Goal: Task Accomplishment & Management: Complete application form

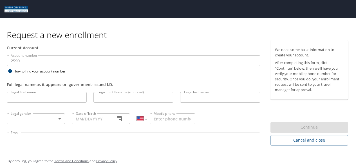
select select "US"
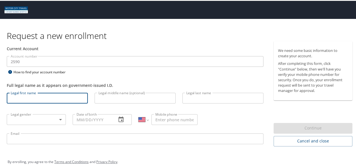
click at [20, 98] on input "Legal first name" at bounding box center [47, 97] width 81 height 11
type input "Abi"
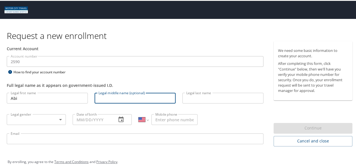
type input "E"
type input "[PERSON_NAME]"
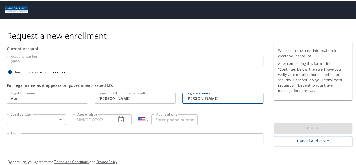
type input "[PERSON_NAME]"
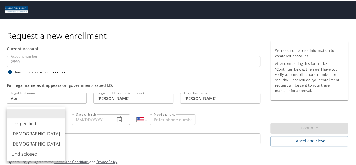
click at [37, 116] on body "Request a new enrollment Current Account Account number 2590 Account number How…" at bounding box center [180, 82] width 361 height 165
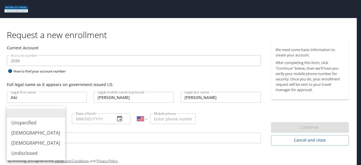
click at [41, 147] on li "[DEMOGRAPHIC_DATA]" at bounding box center [36, 143] width 58 height 10
type input "[DEMOGRAPHIC_DATA]"
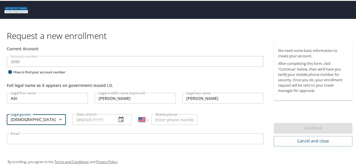
click at [104, 123] on input "Date of birth" at bounding box center [92, 118] width 39 height 11
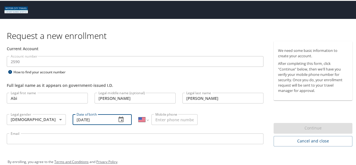
type input "09/06/1996"
click at [165, 121] on input "Mobile phone" at bounding box center [175, 118] width 46 height 11
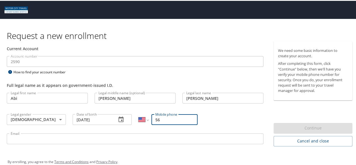
type input "5"
type input "(558) 581-2738"
click at [164, 141] on input "Email" at bounding box center [135, 137] width 257 height 11
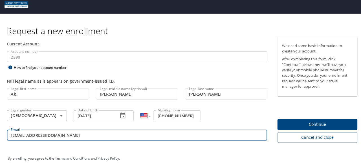
scroll to position [8, 0]
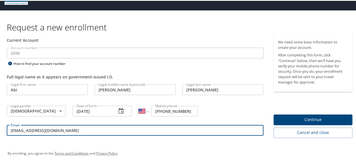
type input "aelopez@tifs.com"
click at [334, 118] on span "Continue" at bounding box center [313, 118] width 70 height 7
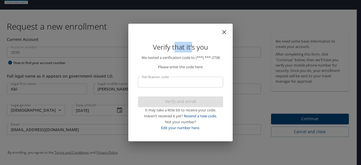
drag, startPoint x: 192, startPoint y: 30, endPoint x: 175, endPoint y: 31, distance: 17.5
click at [174, 32] on div "Verify that it's you" at bounding box center [180, 41] width 99 height 26
click at [197, 130] on div "Not your number? Edit your number here." at bounding box center [180, 125] width 85 height 12
click at [197, 127] on link "Edit your number here." at bounding box center [180, 127] width 39 height 5
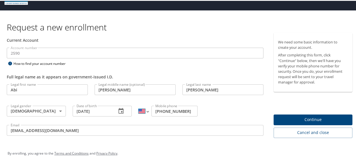
click at [143, 112] on select "International Afghanistan Åland Islands Albania Algeria American Samoa Andorra …" at bounding box center [144, 110] width 10 height 11
select select "MX"
click at [139, 105] on select "International Afghanistan Åland Islands Albania Algeria American Samoa Andorra …" at bounding box center [144, 110] width 10 height 11
type input "55 8581 2738"
click at [313, 117] on span "Continue" at bounding box center [313, 118] width 70 height 7
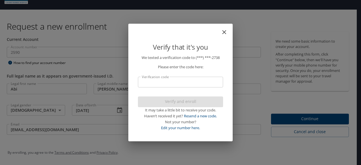
click at [178, 81] on input "Verification code" at bounding box center [180, 82] width 85 height 11
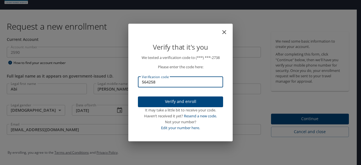
type input "564258"
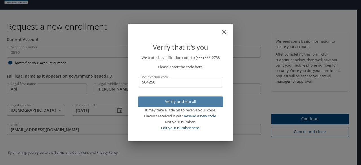
click at [199, 100] on span "Verify and enroll" at bounding box center [180, 101] width 76 height 7
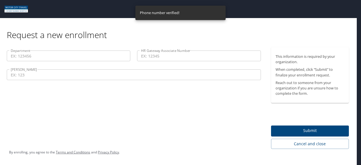
scroll to position [0, 0]
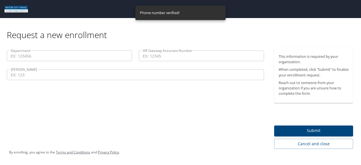
click at [186, 34] on div "Request a new enrollment" at bounding box center [182, 29] width 350 height 22
click at [48, 54] on input "Department" at bounding box center [69, 55] width 125 height 11
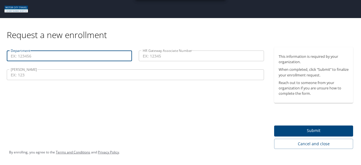
click at [28, 76] on input "COY" at bounding box center [135, 74] width 257 height 11
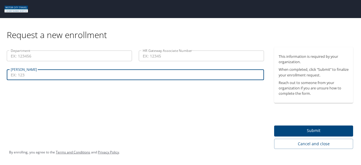
click at [147, 57] on input "HR Gateway Associate Number" at bounding box center [201, 55] width 125 height 11
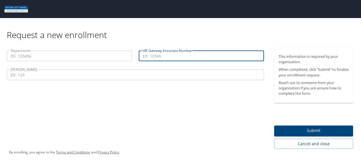
click at [172, 67] on div "COY COY" at bounding box center [135, 75] width 264 height 19
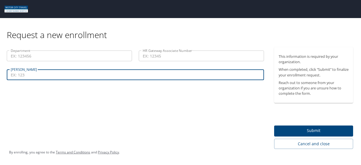
click at [179, 74] on input "COY" at bounding box center [135, 74] width 257 height 11
click at [56, 58] on input "Department" at bounding box center [69, 55] width 125 height 11
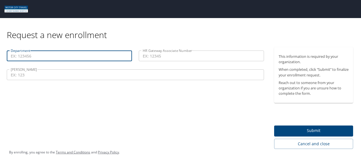
click at [67, 75] on input "COY" at bounding box center [135, 74] width 257 height 11
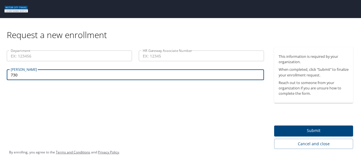
type input "730"
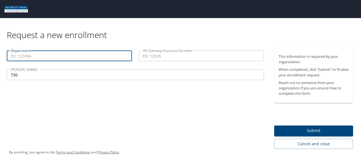
click at [58, 54] on input "Department" at bounding box center [69, 55] width 125 height 11
type input "60400"
click at [188, 52] on input "HR Gateway Associate Number" at bounding box center [201, 55] width 125 height 11
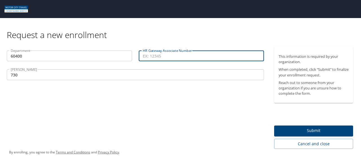
paste input "ASSO83550"
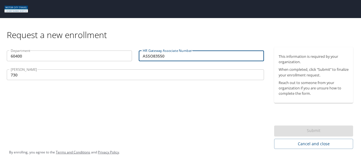
click at [152, 57] on input "ASSO83550" at bounding box center [201, 55] width 125 height 11
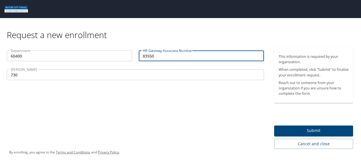
type input "83550"
click at [307, 130] on span "Submit" at bounding box center [313, 130] width 70 height 7
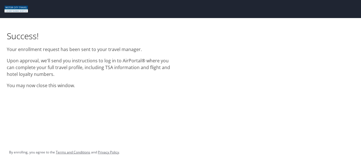
click at [200, 96] on div "Success! Your enrollment request has been sent to your travel manager. Upon app…" at bounding box center [180, 82] width 361 height 165
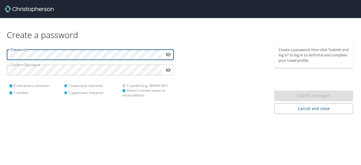
click at [169, 56] on icon "toggle password visibility" at bounding box center [168, 55] width 5 height 4
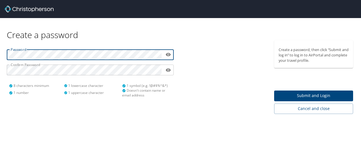
click at [0, 53] on div "Password ​ Confirm Password ​ 8 characters minimum 1 number 1 lowercase charact…" at bounding box center [90, 77] width 180 height 74
click at [295, 129] on div "Create a password Password ​ Confirm Password ​ 8 characters minimum 1 number 1…" at bounding box center [180, 82] width 361 height 165
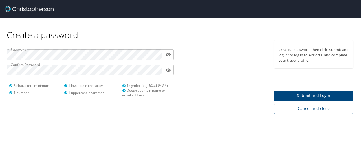
click at [286, 98] on span "Submit and Login" at bounding box center [313, 95] width 70 height 7
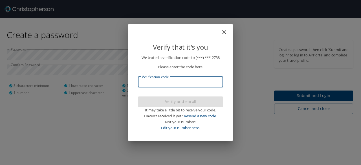
click at [196, 79] on input "Verification code" at bounding box center [180, 82] width 85 height 11
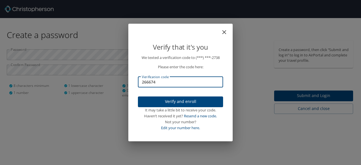
type input "266674"
click at [195, 102] on span "Verify and enroll" at bounding box center [180, 101] width 76 height 7
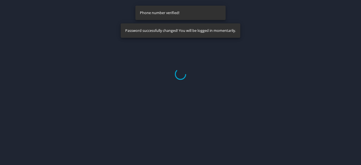
select select "US"
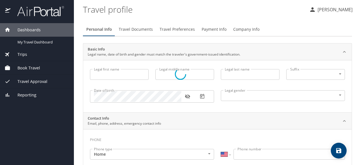
type input "Abi"
type input "Emma"
type input "[PERSON_NAME]"
type input "Female"
select select "MX"
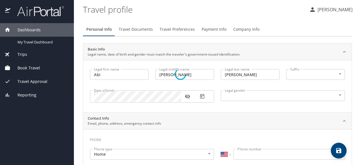
select select "MX"
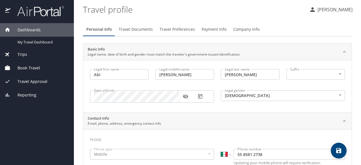
click at [329, 10] on p "[PERSON_NAME]" at bounding box center [334, 9] width 37 height 7
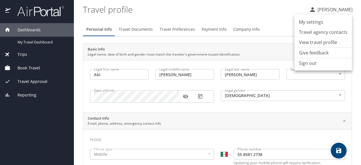
click at [319, 23] on li "My settings" at bounding box center [322, 22] width 57 height 10
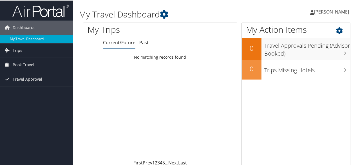
click at [338, 31] on icon at bounding box center [344, 29] width 17 height 10
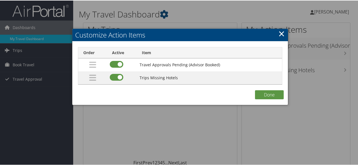
click at [282, 32] on link "×" at bounding box center [282, 32] width 6 height 11
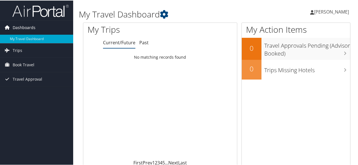
click at [15, 25] on span "Dashboards" at bounding box center [24, 27] width 23 height 14
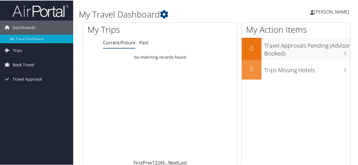
click at [323, 10] on span "[PERSON_NAME]" at bounding box center [331, 11] width 35 height 6
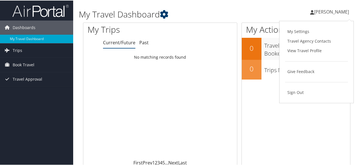
click at [166, 15] on icon at bounding box center [164, 14] width 8 height 8
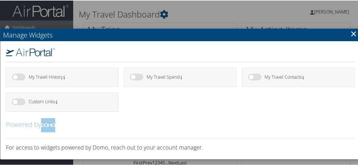
click at [353, 36] on link "×" at bounding box center [354, 32] width 6 height 11
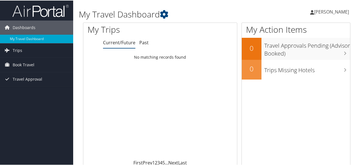
click at [325, 6] on link "[PERSON_NAME]" at bounding box center [332, 11] width 45 height 17
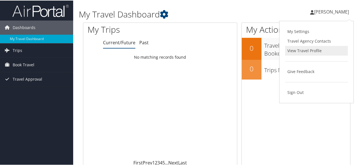
click at [288, 52] on link "View Travel Profile" at bounding box center [316, 50] width 63 height 10
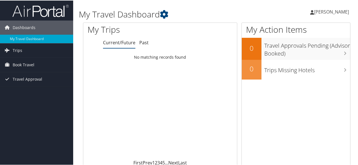
click at [335, 12] on span "[PERSON_NAME]" at bounding box center [331, 11] width 35 height 6
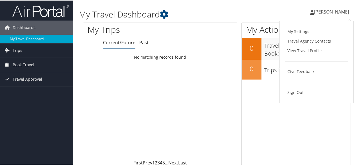
click at [103, 84] on div "Loading... No matching records found" at bounding box center [160, 105] width 154 height 107
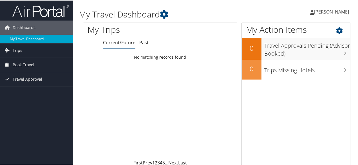
click at [338, 30] on icon at bounding box center [344, 29] width 17 height 10
click at [340, 9] on span "[PERSON_NAME]" at bounding box center [331, 11] width 35 height 6
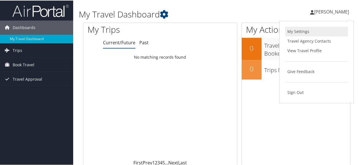
click at [294, 31] on link "My Settings" at bounding box center [316, 31] width 63 height 10
